Goal: Task Accomplishment & Management: Complete application form

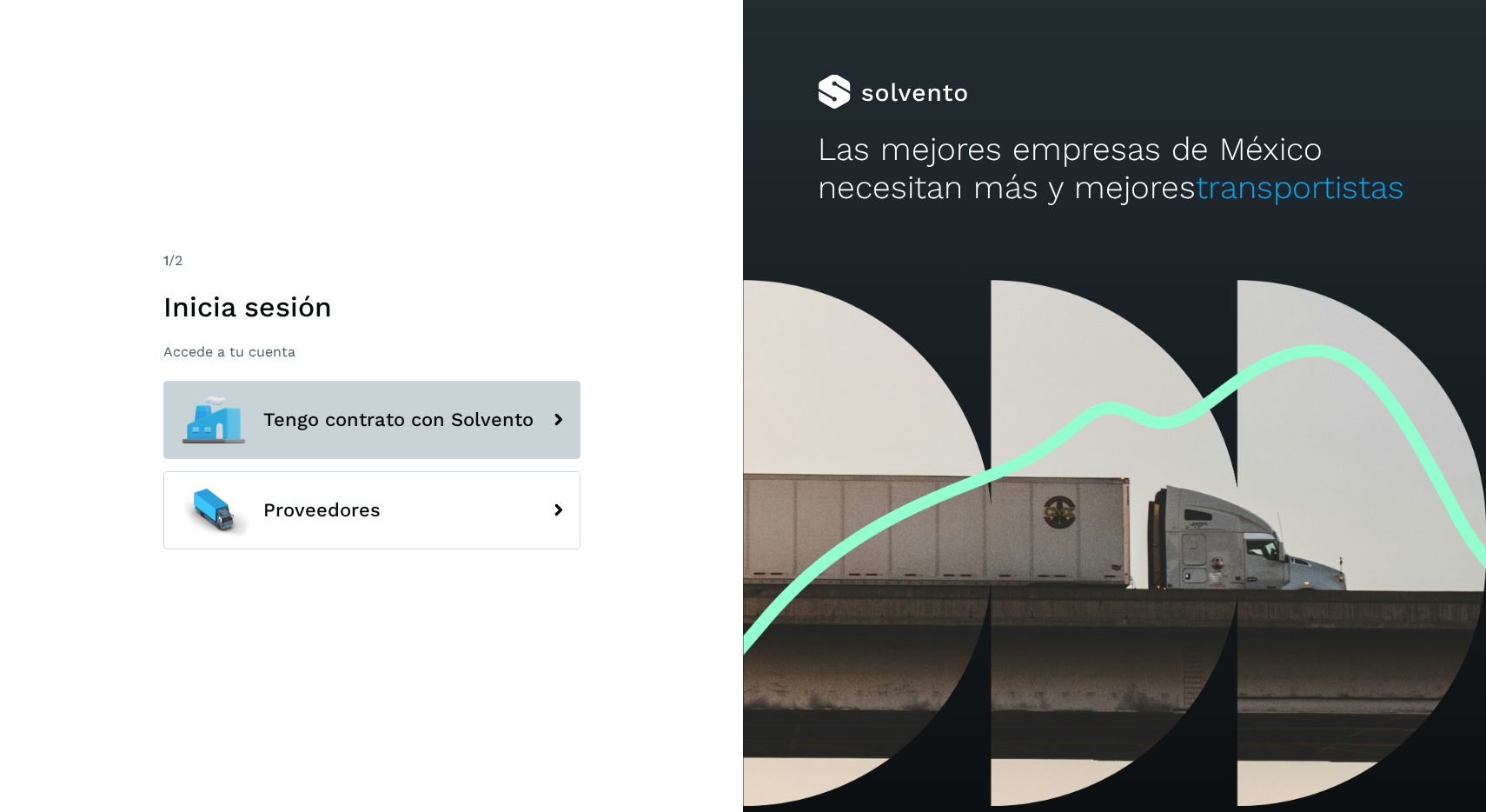
click at [450, 431] on button "Tengo contrato con Solvento" at bounding box center [372, 420] width 417 height 79
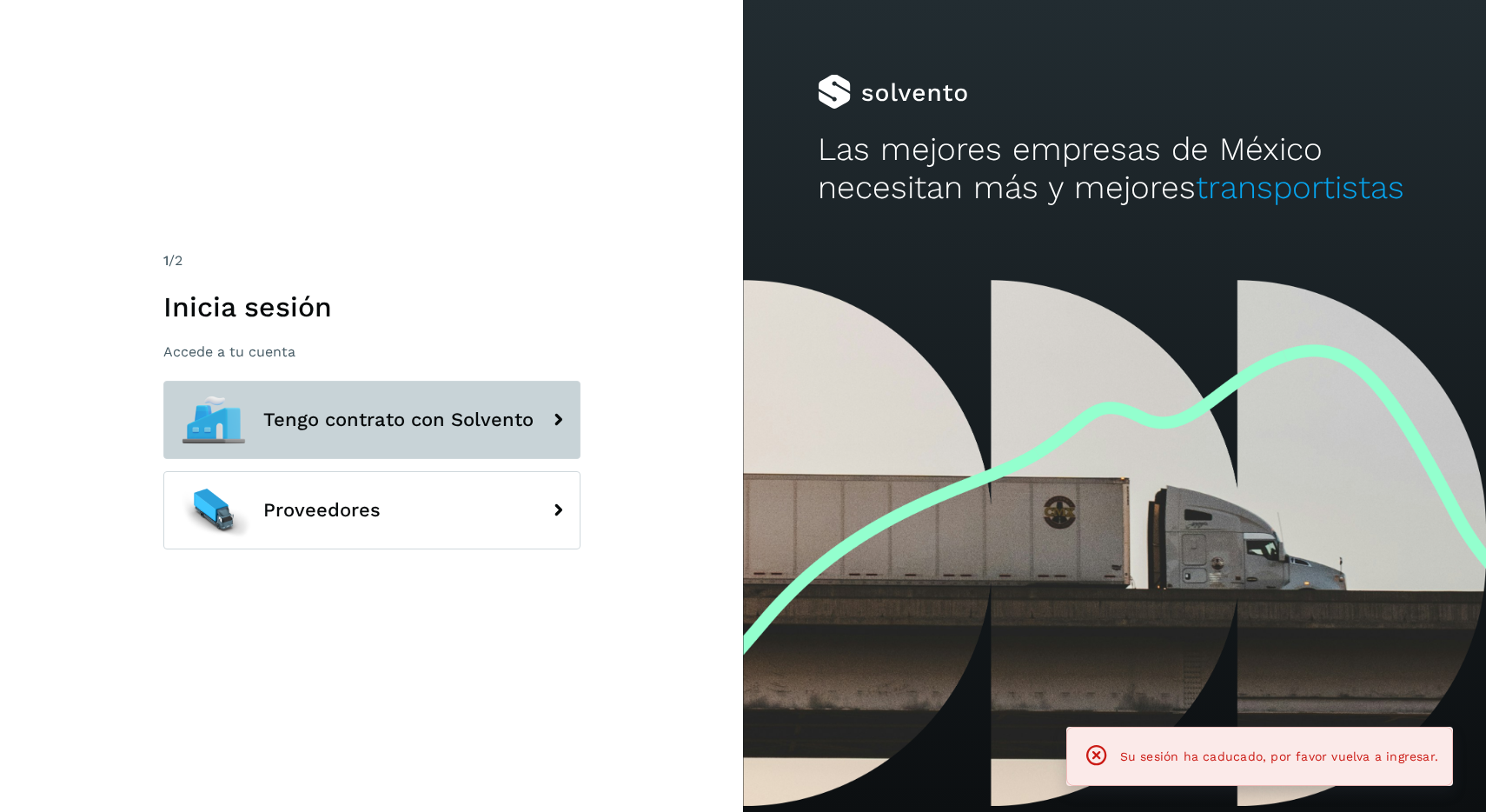
click at [520, 430] on span "Tengo contrato con Solvento" at bounding box center [399, 420] width 271 height 21
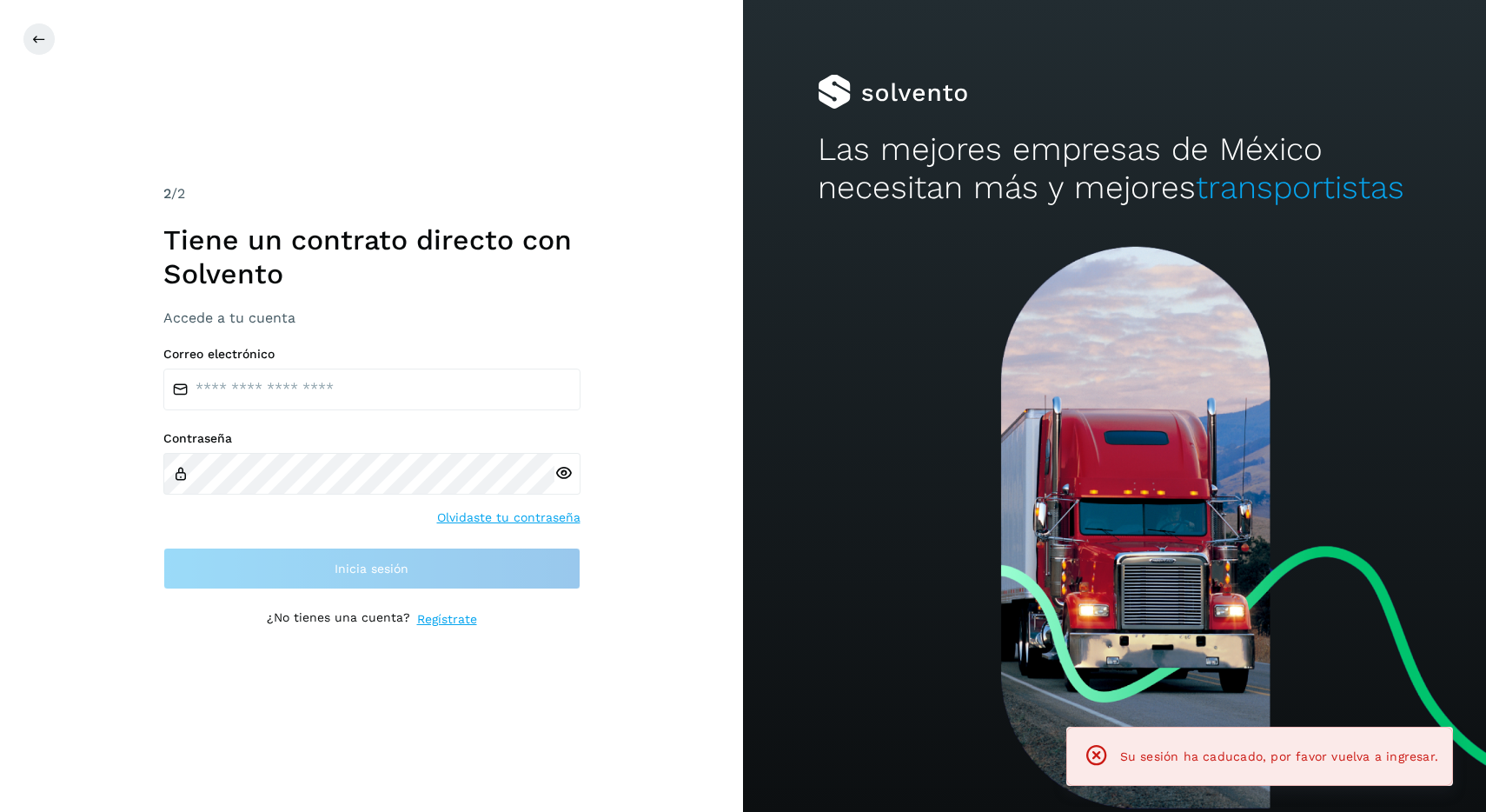
click at [456, 616] on link "Regístrate" at bounding box center [447, 619] width 60 height 18
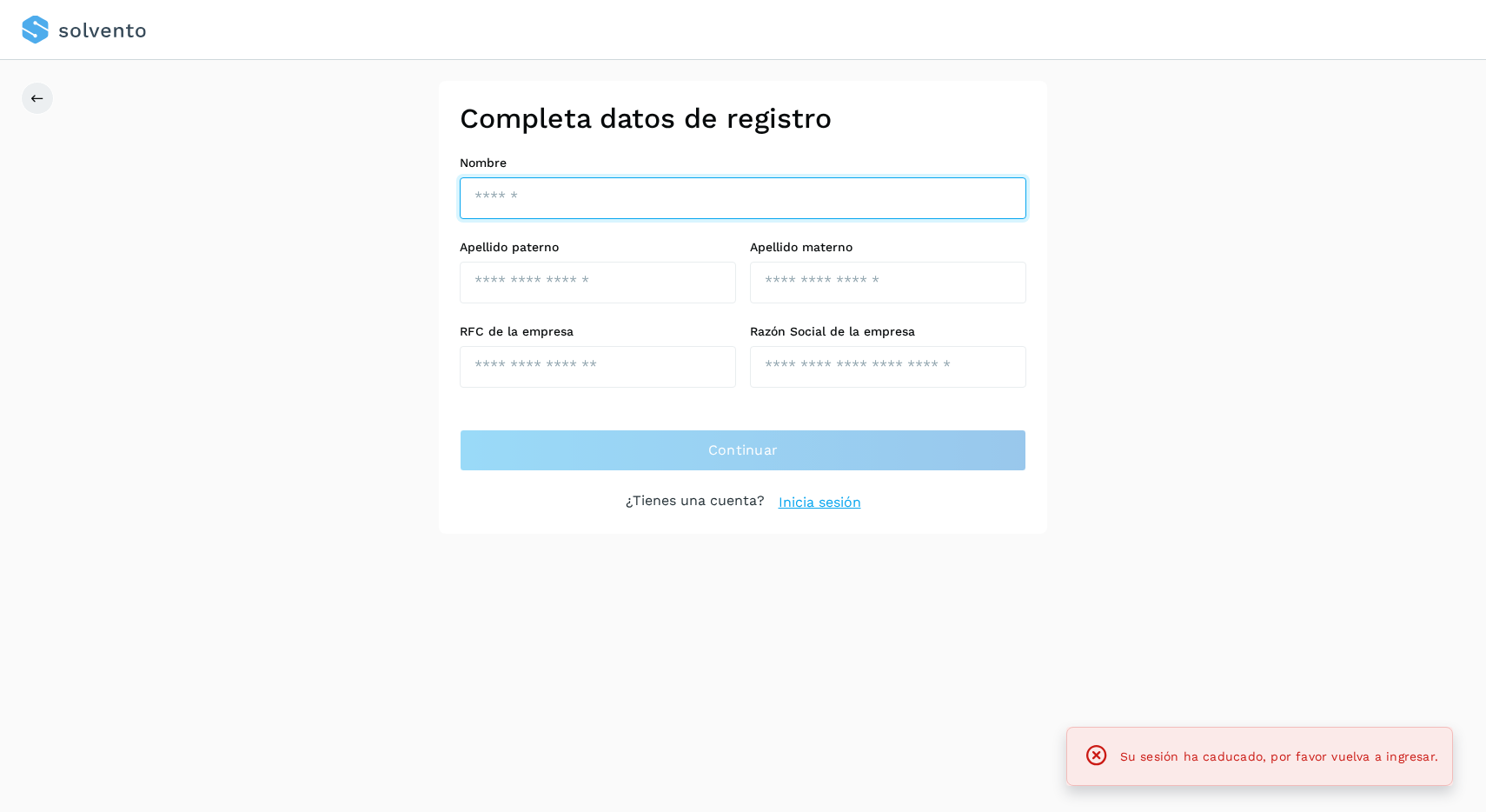
click at [665, 201] on input "text" at bounding box center [743, 198] width 567 height 42
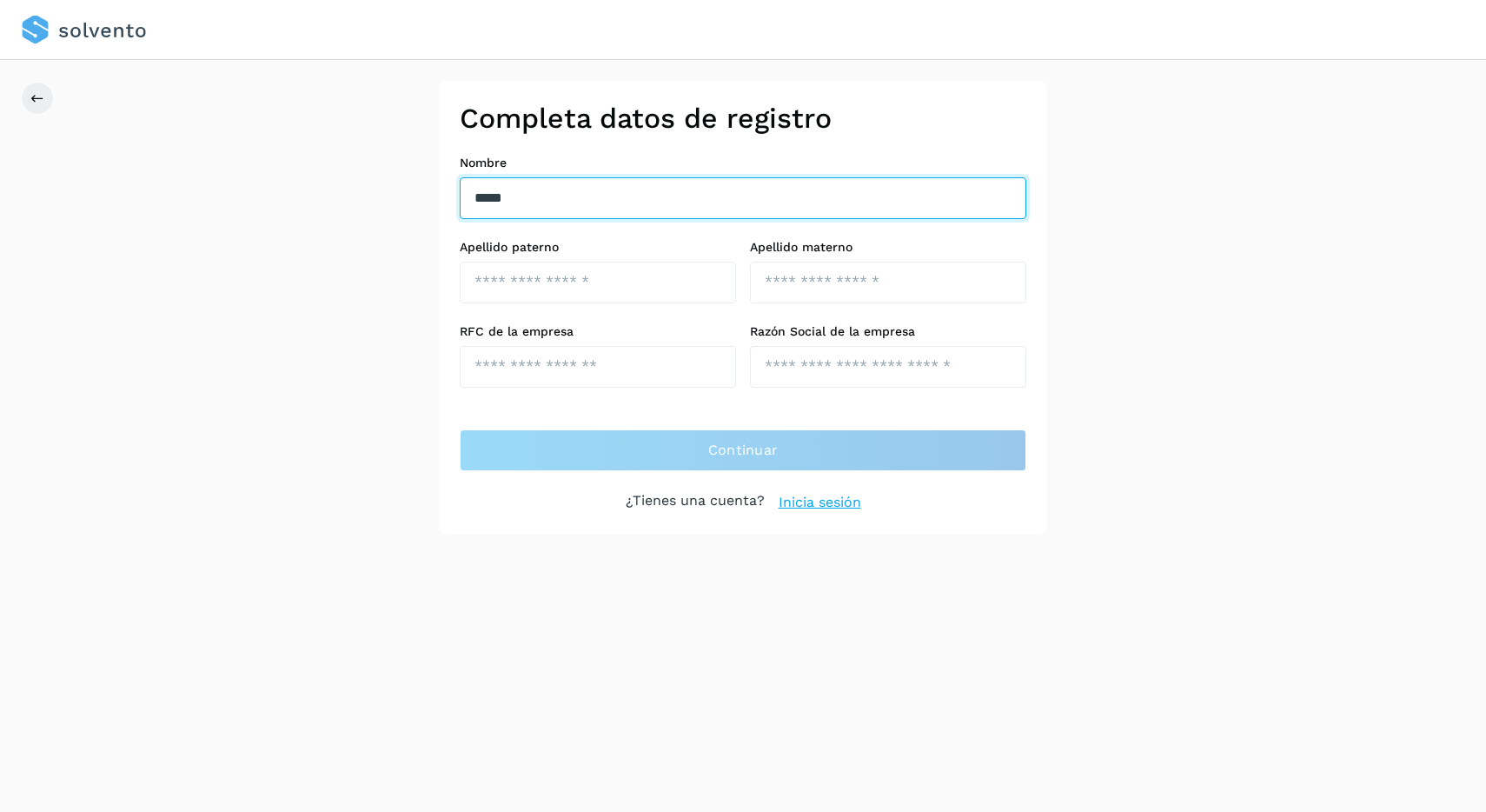
type input "*****"
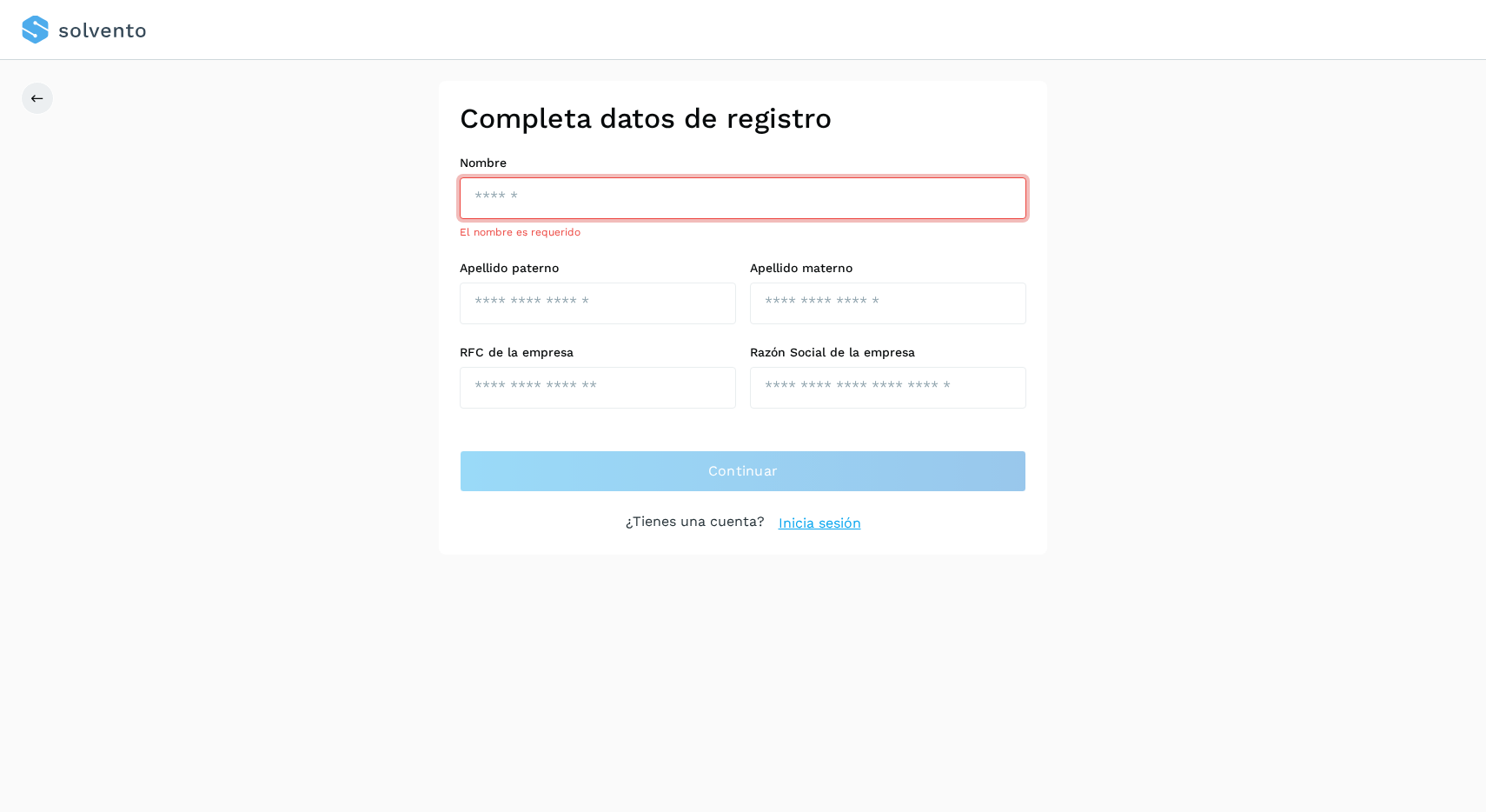
click at [664, 183] on input "text" at bounding box center [743, 198] width 567 height 42
